Goal: Information Seeking & Learning: Learn about a topic

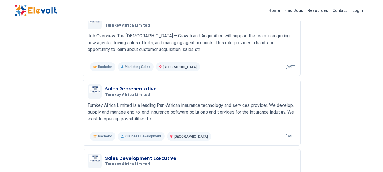
scroll to position [85, 0]
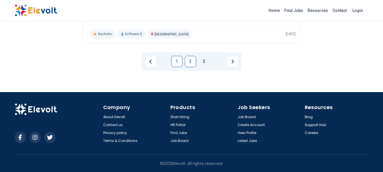
click at [187, 63] on link "2" at bounding box center [190, 61] width 11 height 11
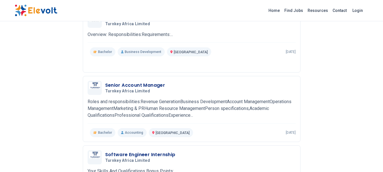
scroll to position [511, 0]
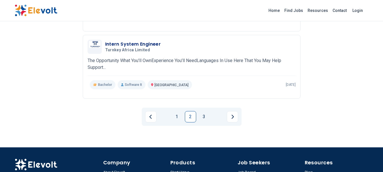
click at [204, 119] on link "3" at bounding box center [204, 116] width 11 height 11
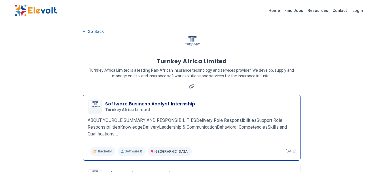
scroll to position [28, 0]
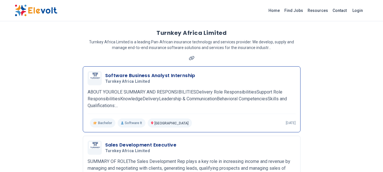
click at [176, 100] on p "ABOUT YOUROLE SUMMARY AND RESPONSIBILITIESDelivery Role ResponsibilitiesSupport…" at bounding box center [192, 99] width 208 height 20
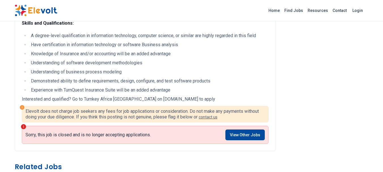
scroll to position [454, 0]
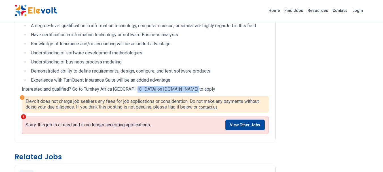
drag, startPoint x: 191, startPoint y: 90, endPoint x: 134, endPoint y: 90, distance: 57.3
click at [134, 90] on p "Interested and qualified? Go to Turnkey Africa [GEOGRAPHIC_DATA] on [DOMAIN_NAM…" at bounding box center [145, 89] width 247 height 7
copy p "[DOMAIN_NAME]"
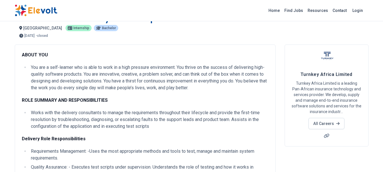
scroll to position [0, 0]
